Goal: Task Accomplishment & Management: Manage account settings

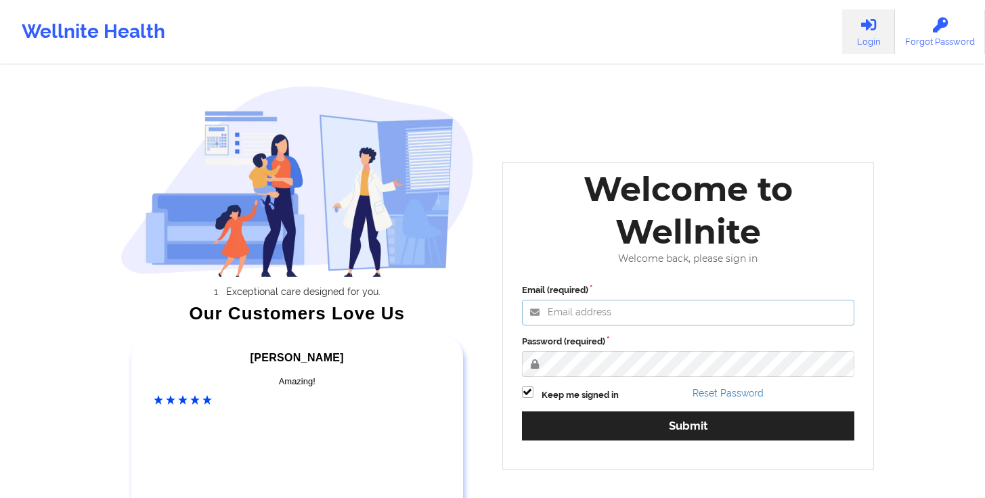
click at [637, 312] on input "Email (required)" at bounding box center [688, 313] width 333 height 26
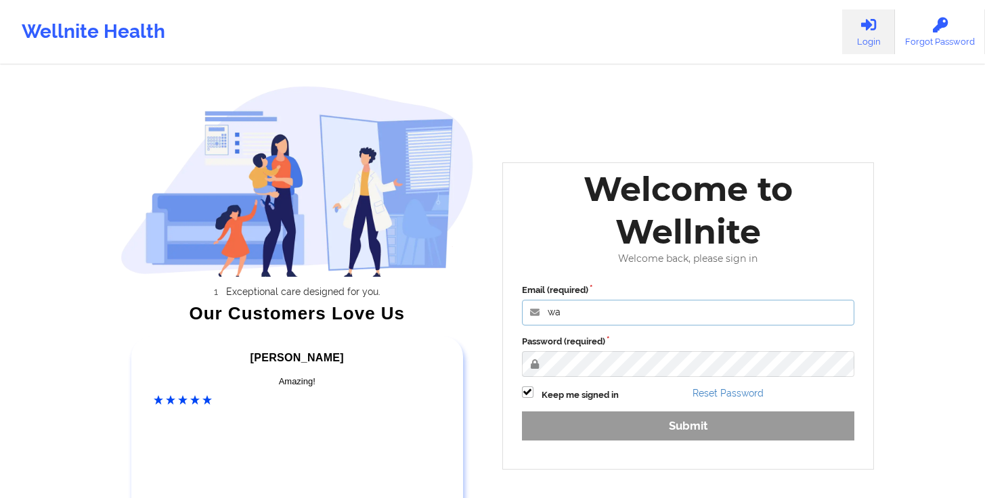
type input "[PERSON_NAME][EMAIL_ADDRESS][DOMAIN_NAME]"
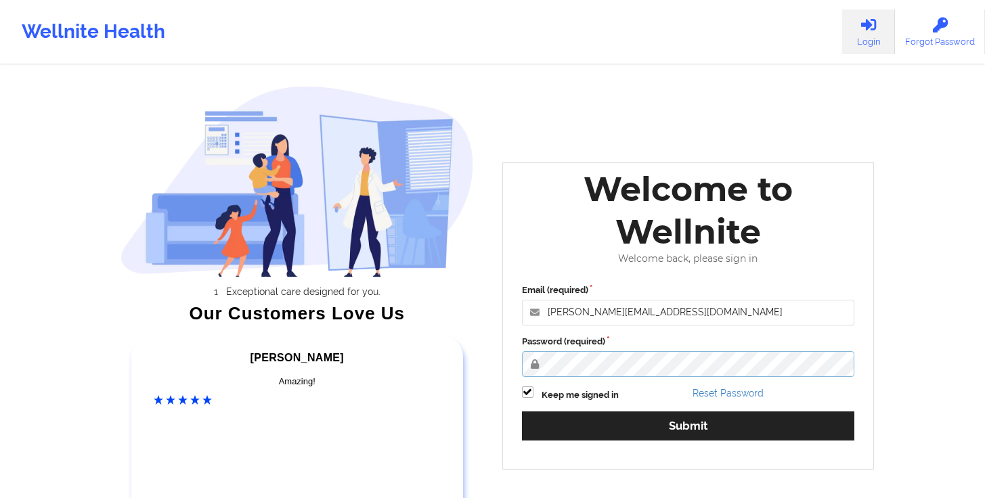
click at [522, 412] on button "Submit" at bounding box center [688, 426] width 333 height 29
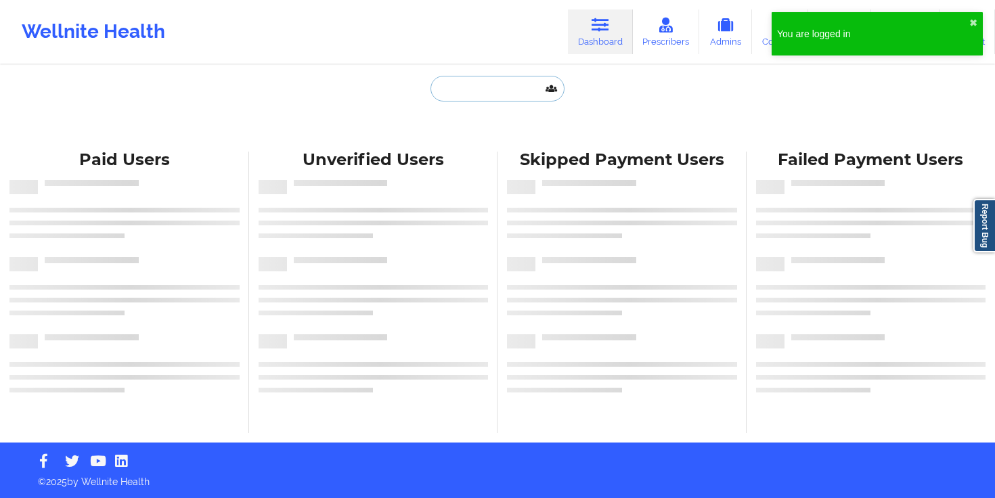
click at [514, 84] on input "text" at bounding box center [497, 89] width 134 height 26
paste input "[EMAIL_ADDRESS][PERSON_NAME][DOMAIN_NAME]"
type input "[EMAIL_ADDRESS][PERSON_NAME][DOMAIN_NAME]"
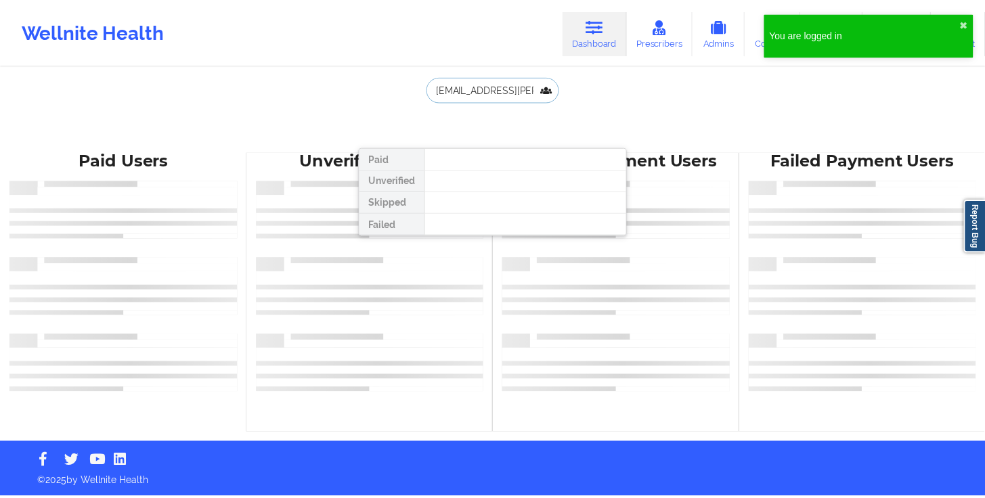
scroll to position [0, 16]
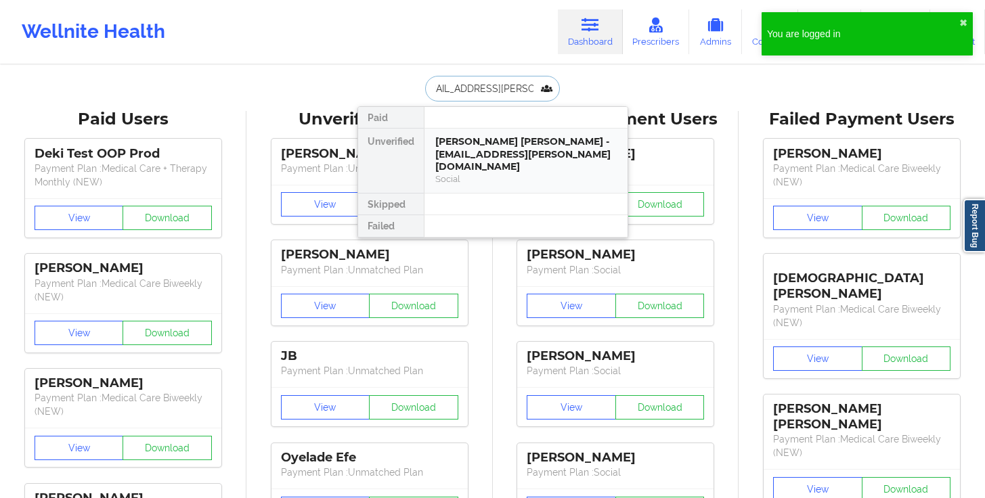
click at [464, 137] on div "[PERSON_NAME] [PERSON_NAME] - [EMAIL_ADDRESS][PERSON_NAME][DOMAIN_NAME]" at bounding box center [525, 154] width 181 height 38
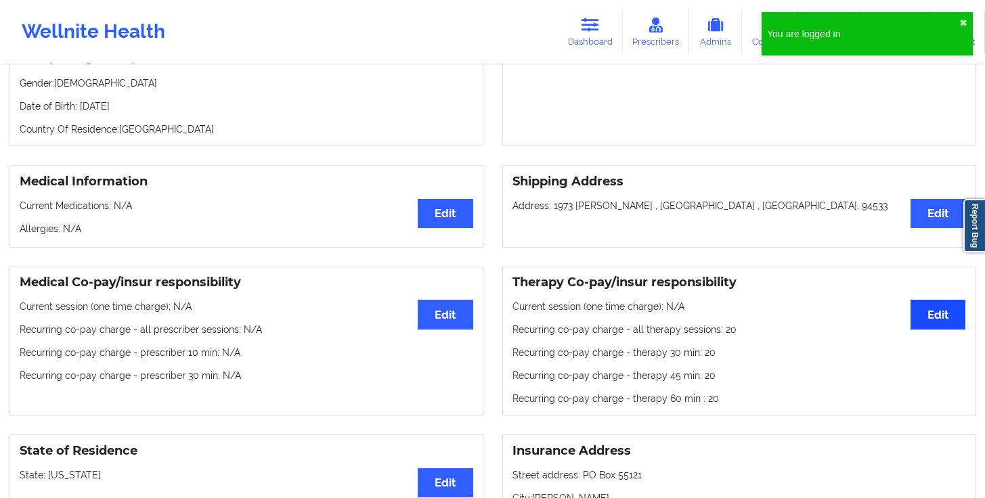
scroll to position [246, 0]
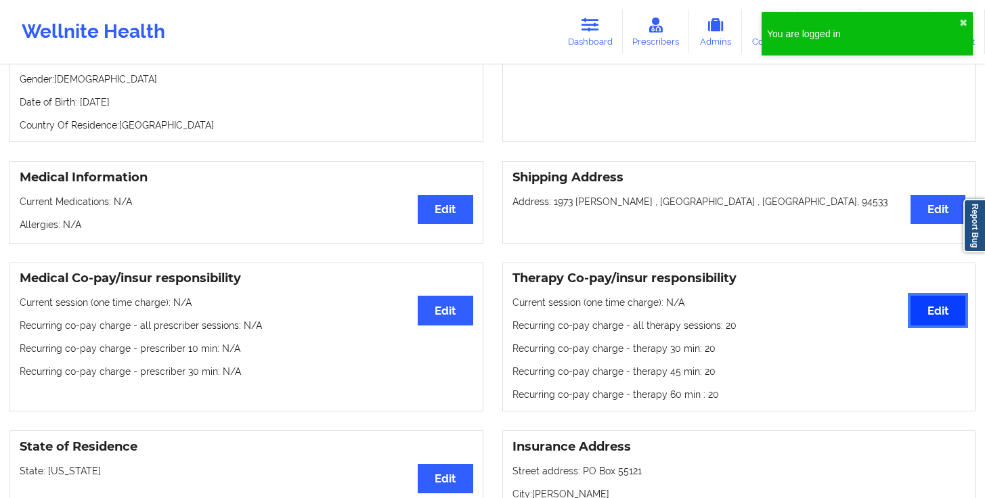
click at [944, 296] on button "Edit" at bounding box center [937, 310] width 55 height 29
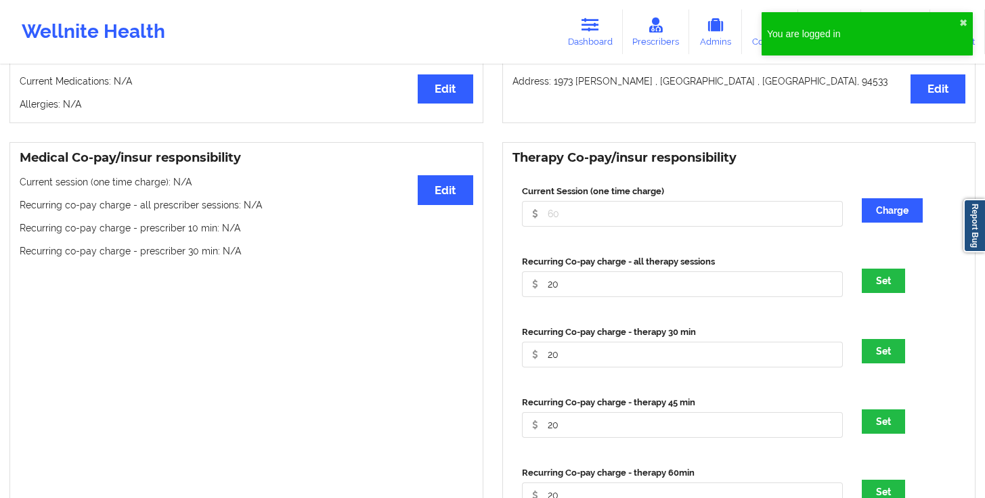
scroll to position [384, 0]
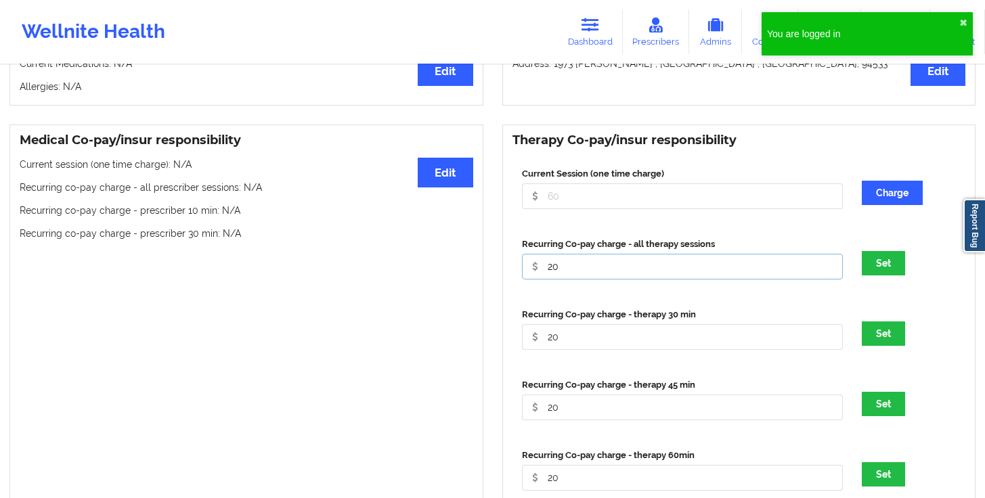
drag, startPoint x: 565, startPoint y: 248, endPoint x: 469, endPoint y: 248, distance: 96.1
click at [479, 244] on div "Medical Co-pay/insur responsibility Edit Current session (one time charge): N/A…" at bounding box center [492, 334] width 985 height 439
type input "0"
drag, startPoint x: 584, startPoint y: 309, endPoint x: 487, endPoint y: 315, distance: 97.7
click at [529, 209] on input "20" at bounding box center [682, 196] width 321 height 26
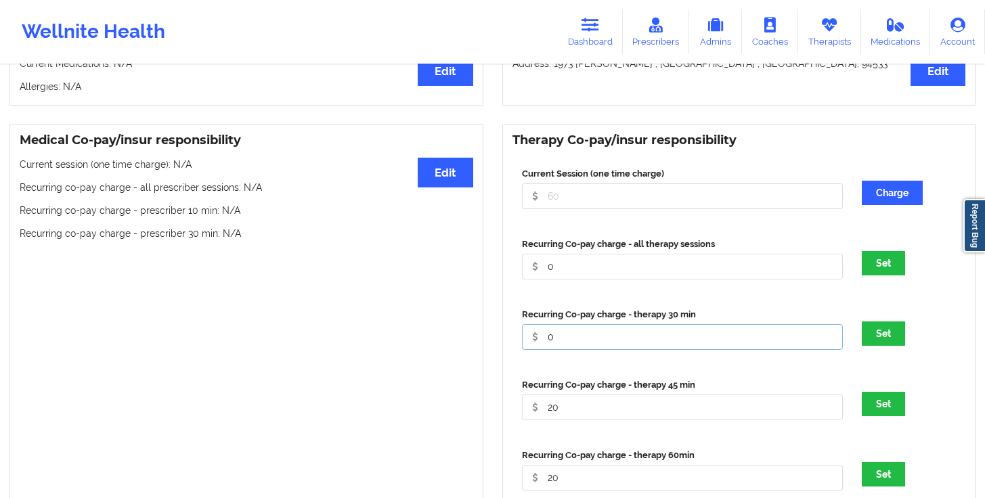
type input "0"
drag, startPoint x: 575, startPoint y: 380, endPoint x: 495, endPoint y: 379, distance: 79.9
click at [527, 209] on input "20" at bounding box center [682, 196] width 321 height 26
type input "0"
drag, startPoint x: 556, startPoint y: 455, endPoint x: 470, endPoint y: 445, distance: 87.1
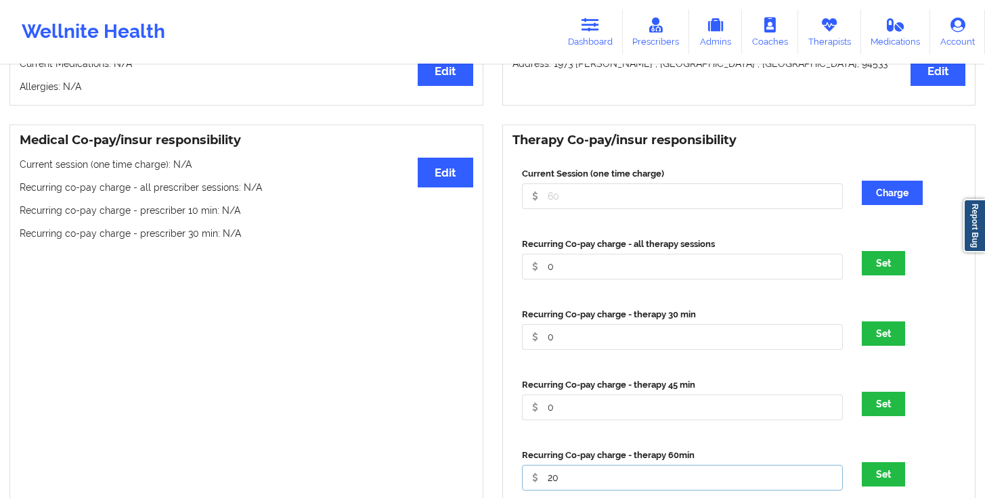
click at [497, 451] on div "Therapy Co-pay/insur responsibility Current Session (one time charge) Charge Re…" at bounding box center [739, 335] width 493 height 420
type input "0"
click at [889, 251] on button "Set" at bounding box center [883, 263] width 43 height 24
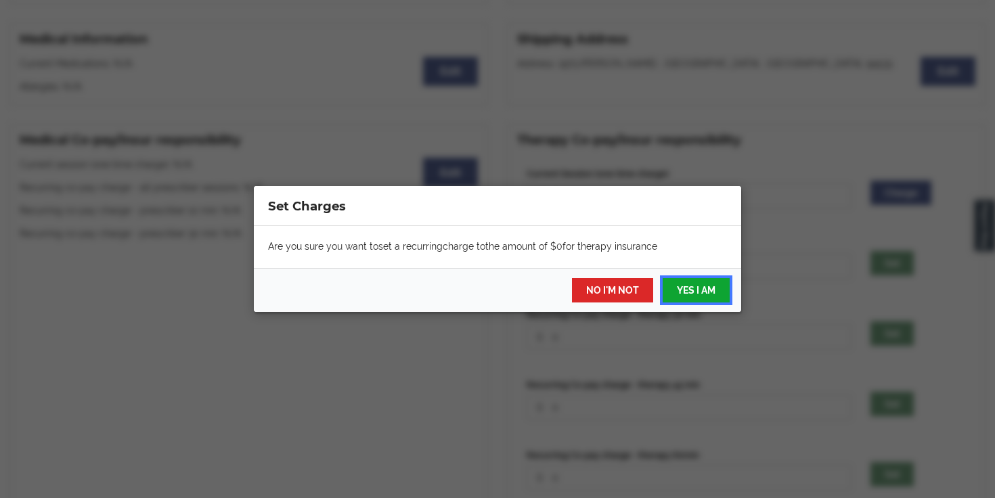
click at [696, 280] on button "YES I AM" at bounding box center [696, 290] width 67 height 24
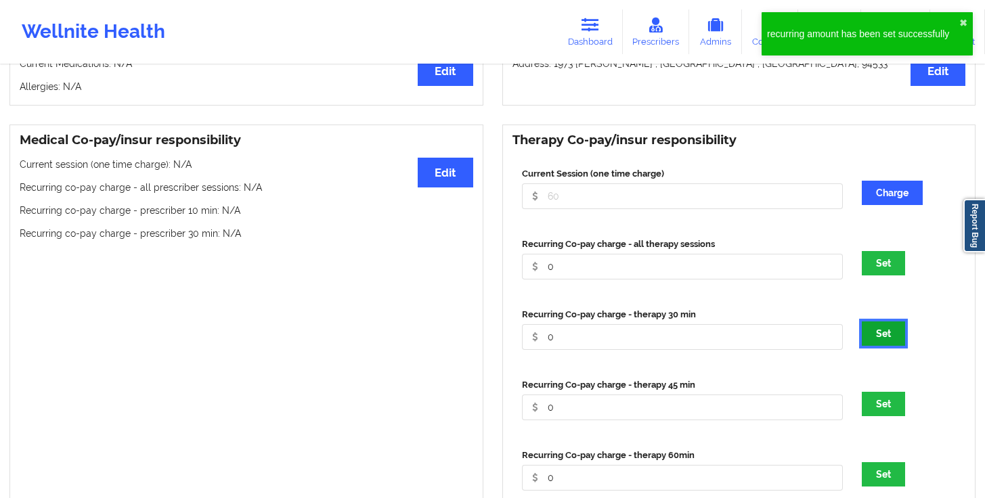
click at [882, 321] on button "Set" at bounding box center [883, 333] width 43 height 24
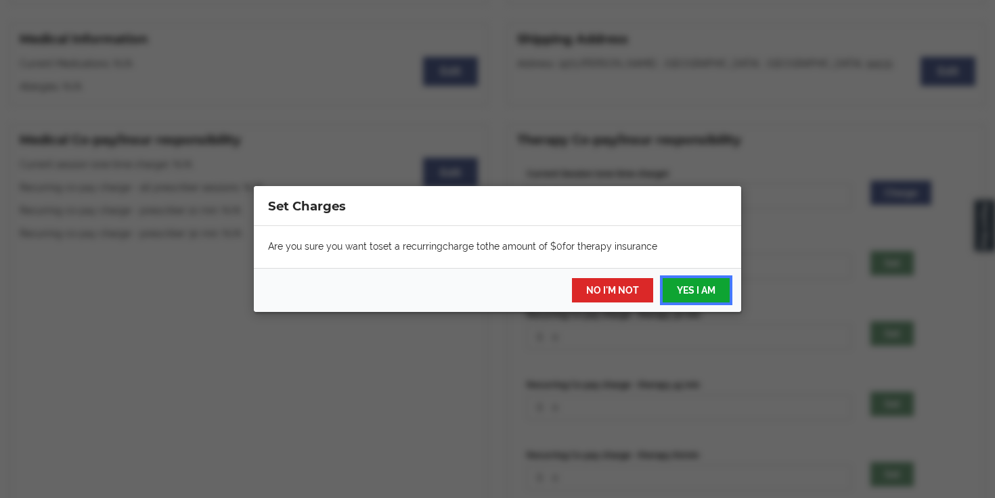
click at [683, 298] on button "YES I AM" at bounding box center [696, 290] width 67 height 24
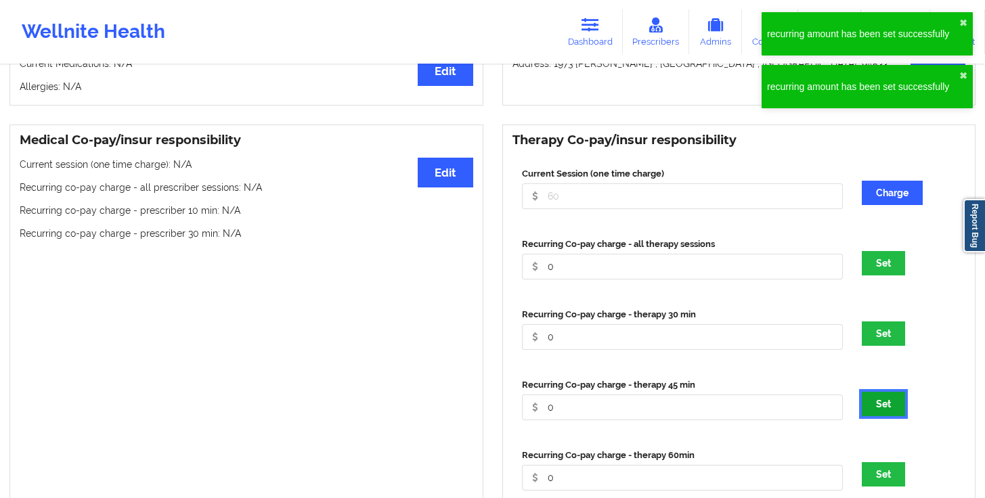
click at [885, 392] on button "Set" at bounding box center [883, 404] width 43 height 24
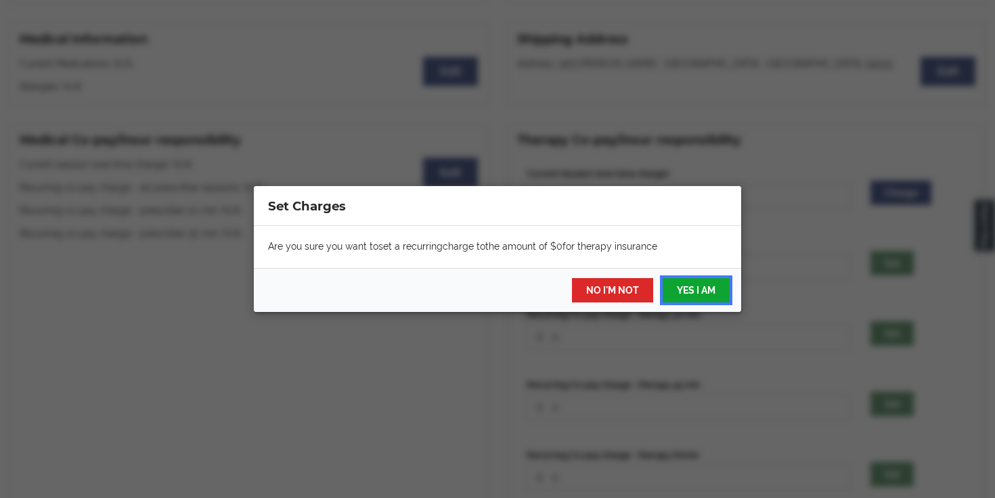
click at [707, 292] on button "YES I AM" at bounding box center [696, 290] width 67 height 24
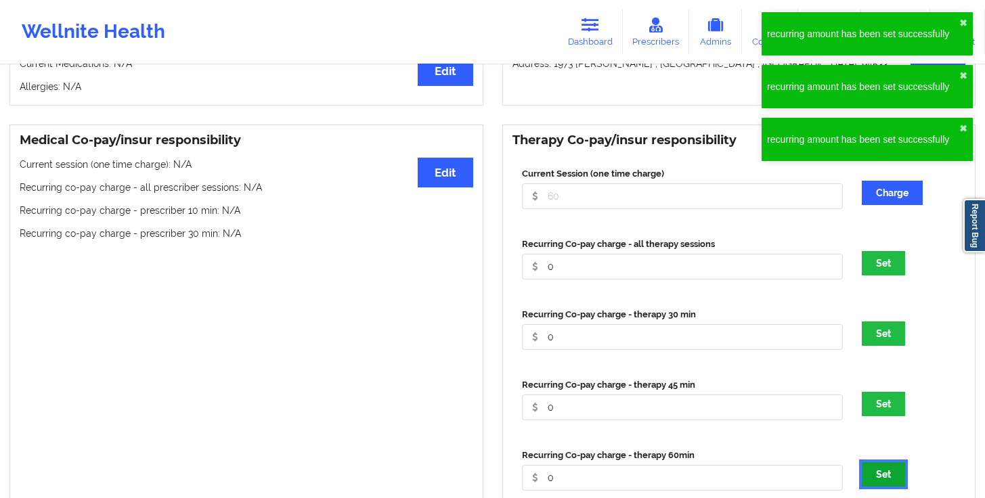
click at [902, 462] on button "Set" at bounding box center [883, 474] width 43 height 24
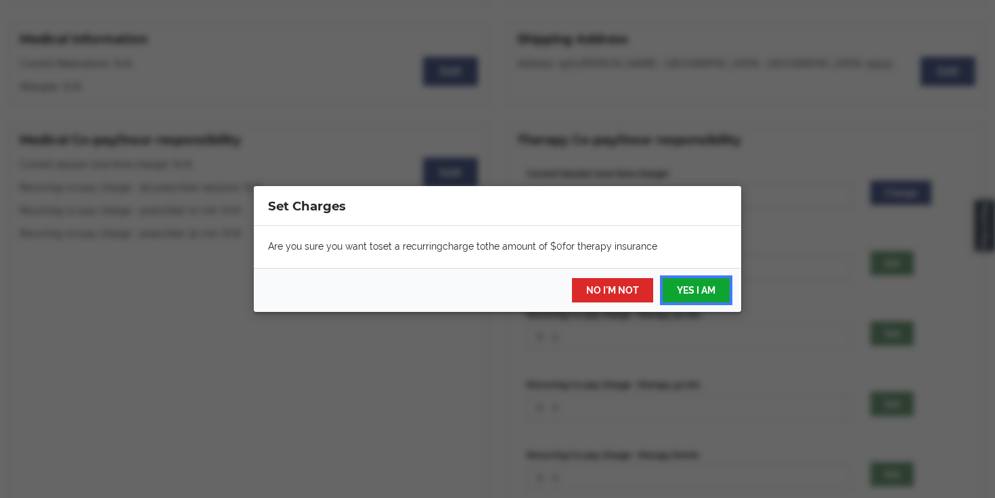
click at [713, 292] on button "YES I AM" at bounding box center [696, 290] width 67 height 24
